Goal: Task Accomplishment & Management: Manage account settings

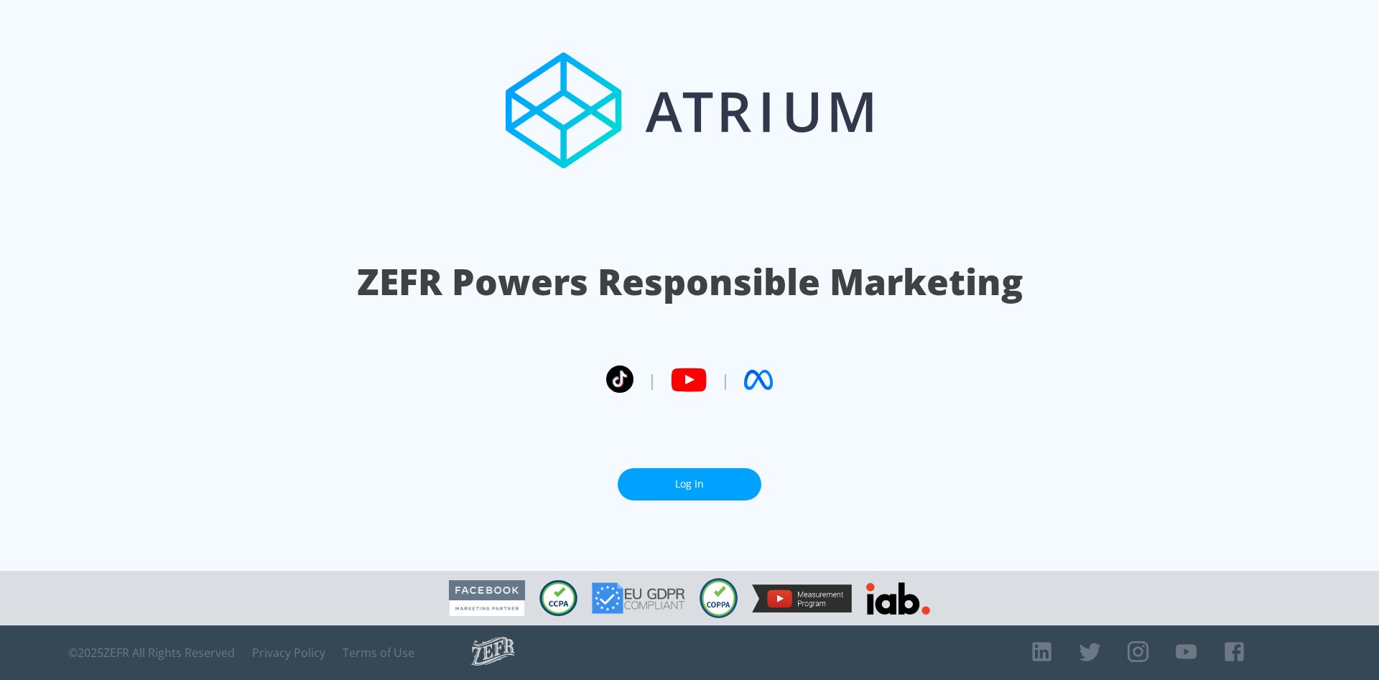
click at [652, 487] on link "Log In" at bounding box center [690, 484] width 144 height 32
click at [725, 480] on link "Log In" at bounding box center [690, 484] width 144 height 32
click at [662, 495] on link "Log In" at bounding box center [690, 484] width 144 height 32
